Goal: Find specific page/section: Find specific page/section

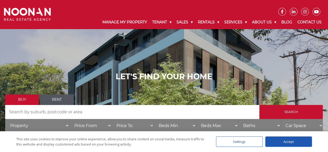
click at [11, 113] on input "Search by Address" at bounding box center [132, 112] width 254 height 14
type input "11-"
click at [17, 110] on input "Search by Address" at bounding box center [132, 112] width 254 height 14
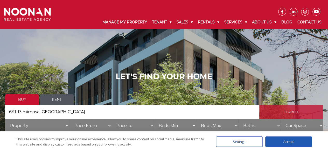
type input "6/11-13 mimosa [GEOGRAPHIC_DATA]"
click at [289, 112] on input "Search" at bounding box center [292, 112] width 64 height 14
